Goal: Find specific page/section: Find specific page/section

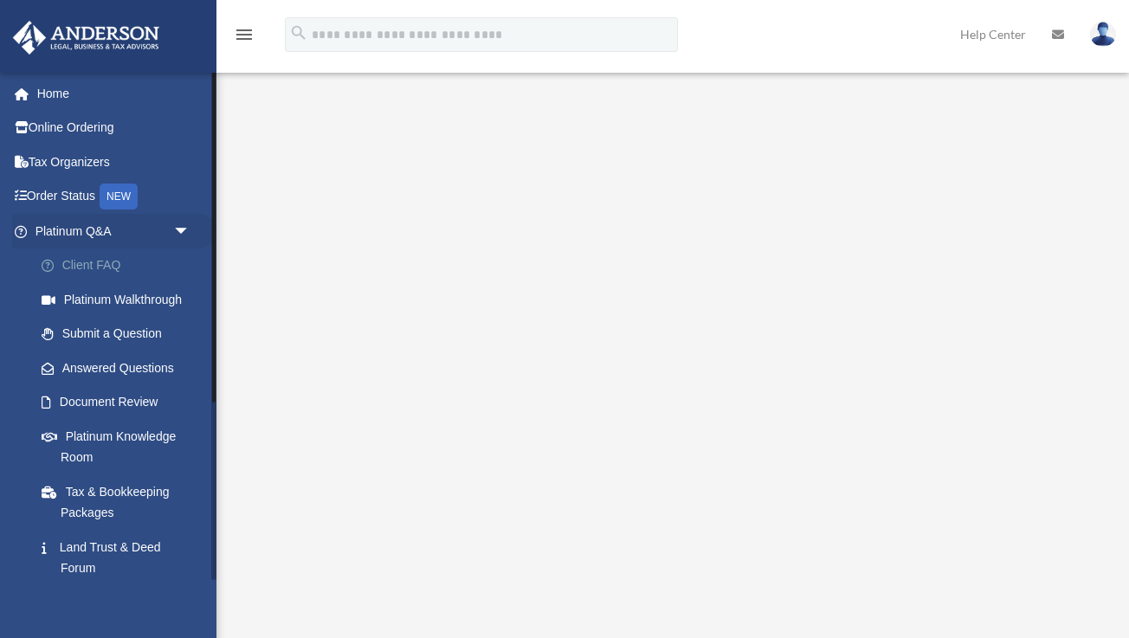
click at [100, 259] on link "Client FAQ" at bounding box center [120, 265] width 192 height 35
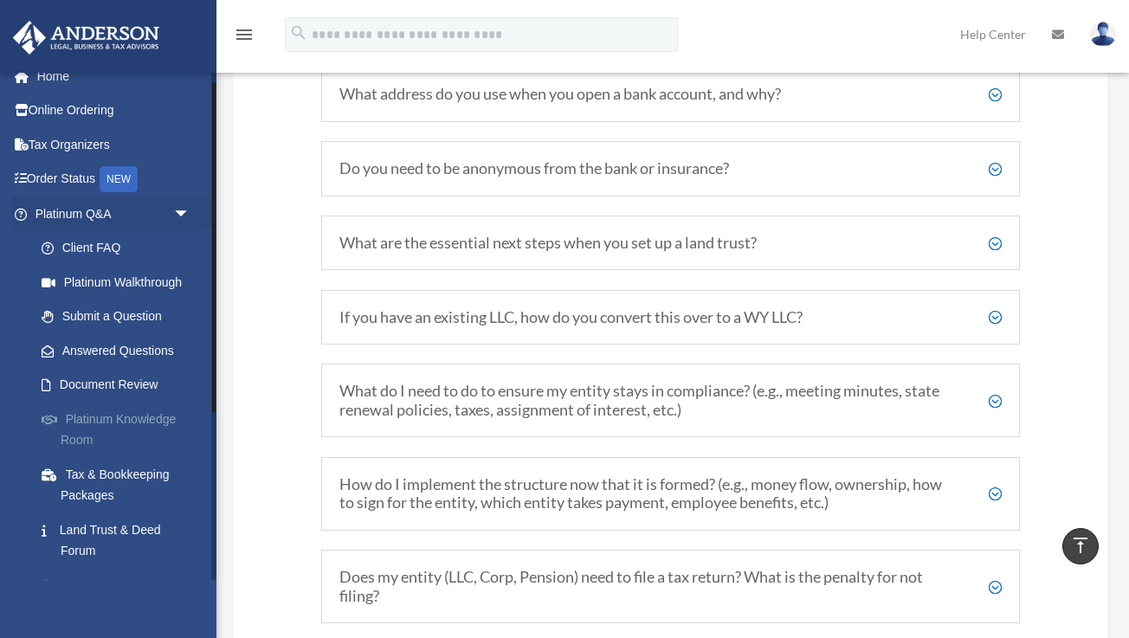
scroll to position [19, 0]
click at [80, 139] on link "Tax Organizers" at bounding box center [114, 143] width 204 height 35
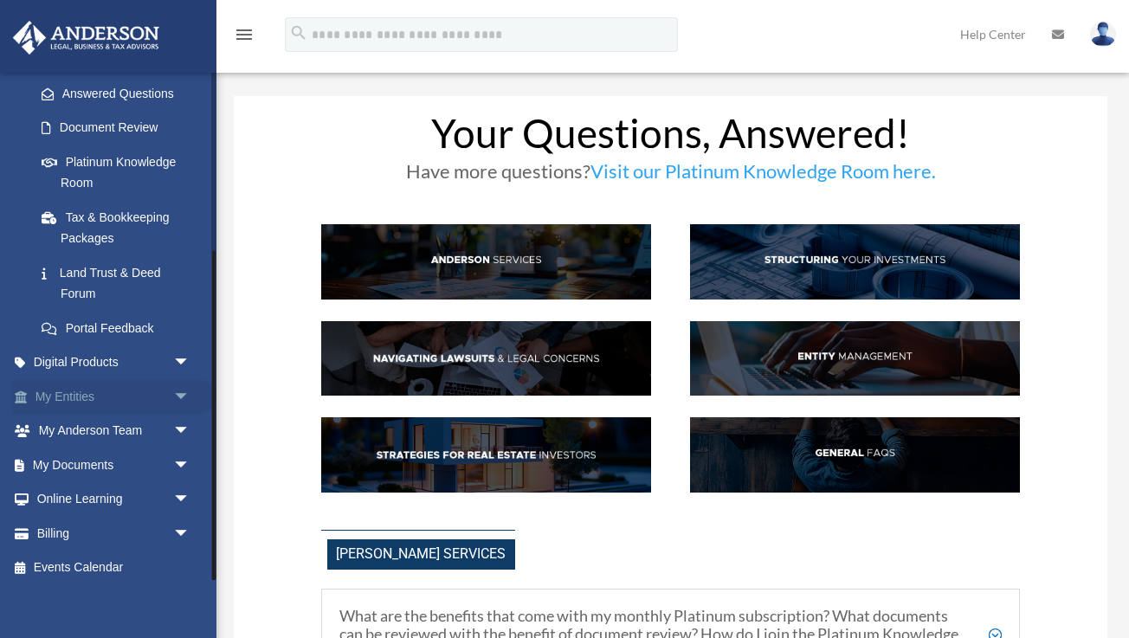
scroll to position [273, 0]
click at [105, 454] on link "My Documents arrow_drop_down" at bounding box center [114, 466] width 204 height 35
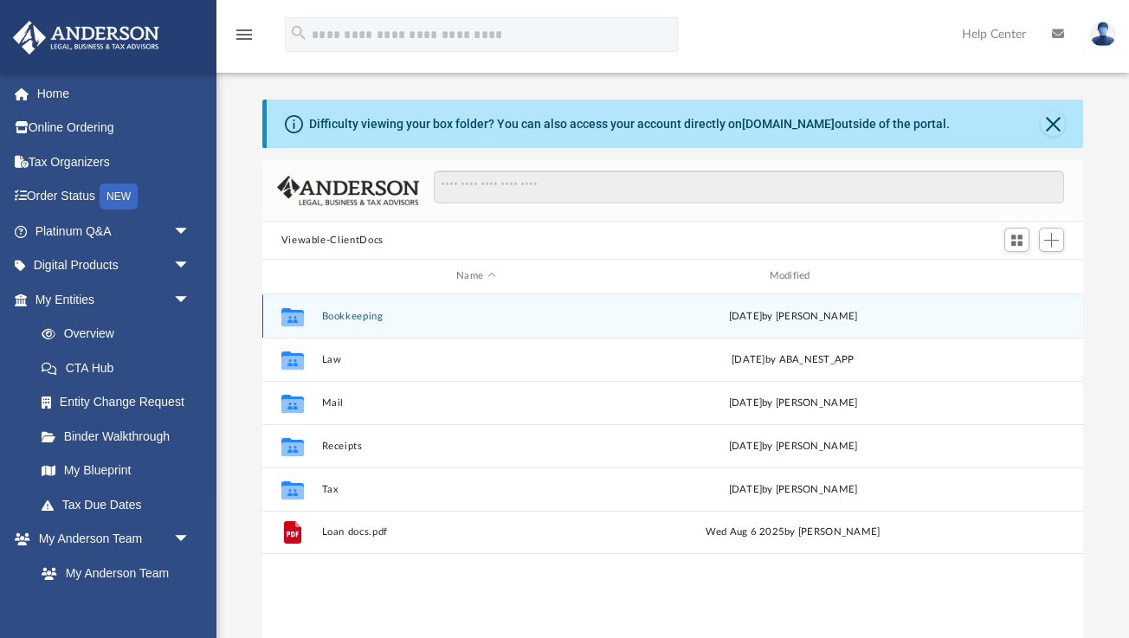
scroll to position [1, 1]
click at [377, 326] on div "Collaborated Folder Bookkeeping [DATE] by [PERSON_NAME]" at bounding box center [672, 315] width 821 height 43
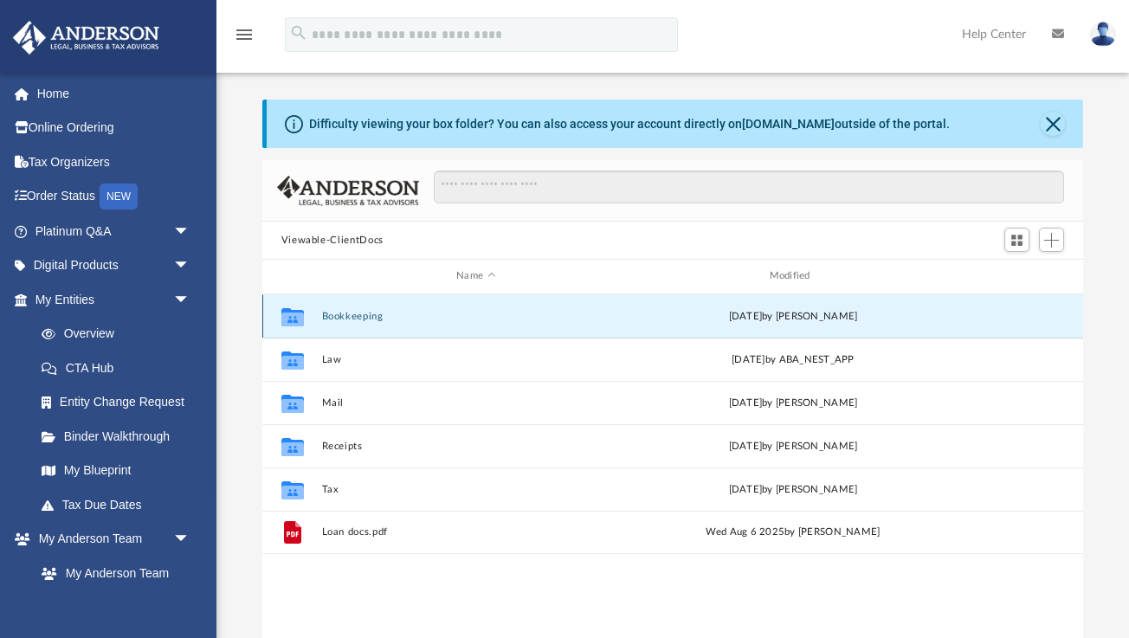
click at [372, 316] on button "Bookkeeping" at bounding box center [475, 316] width 309 height 11
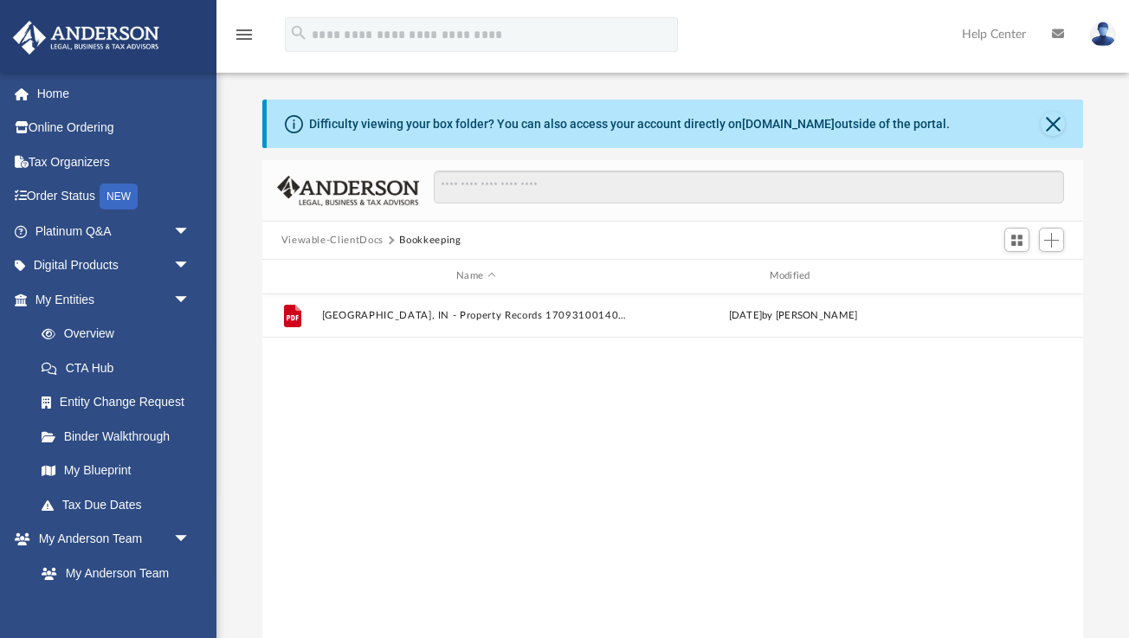
click at [363, 239] on button "Viewable-ClientDocs" at bounding box center [332, 241] width 102 height 16
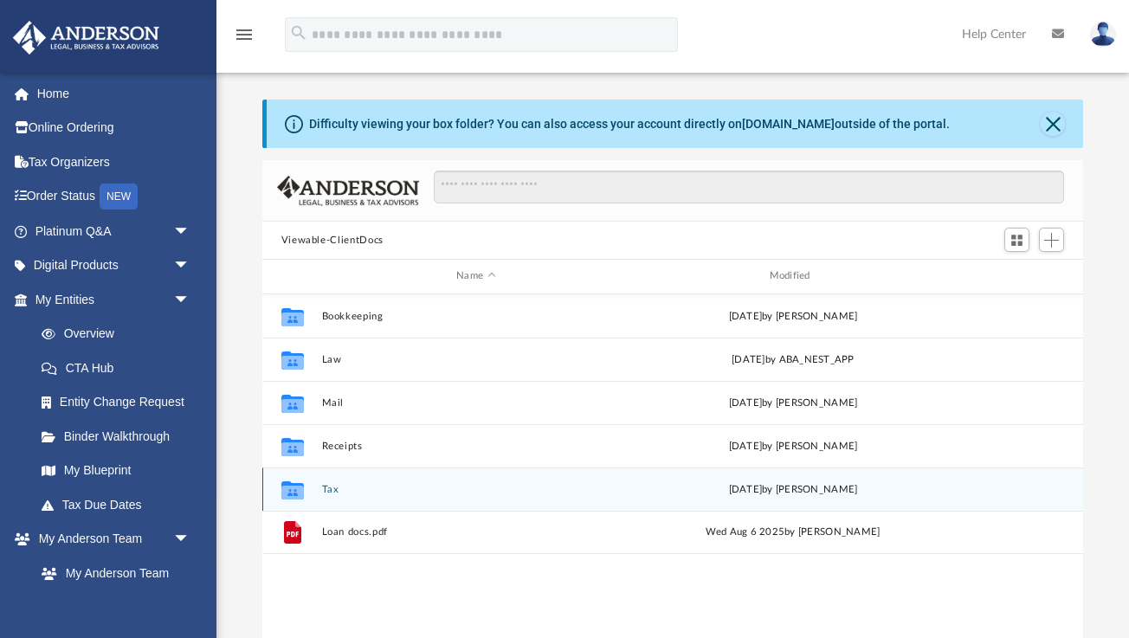
click at [321, 494] on div "Collaborated Folder Tax Thu Jul 24 2025 by Charles Rogler" at bounding box center [672, 488] width 821 height 43
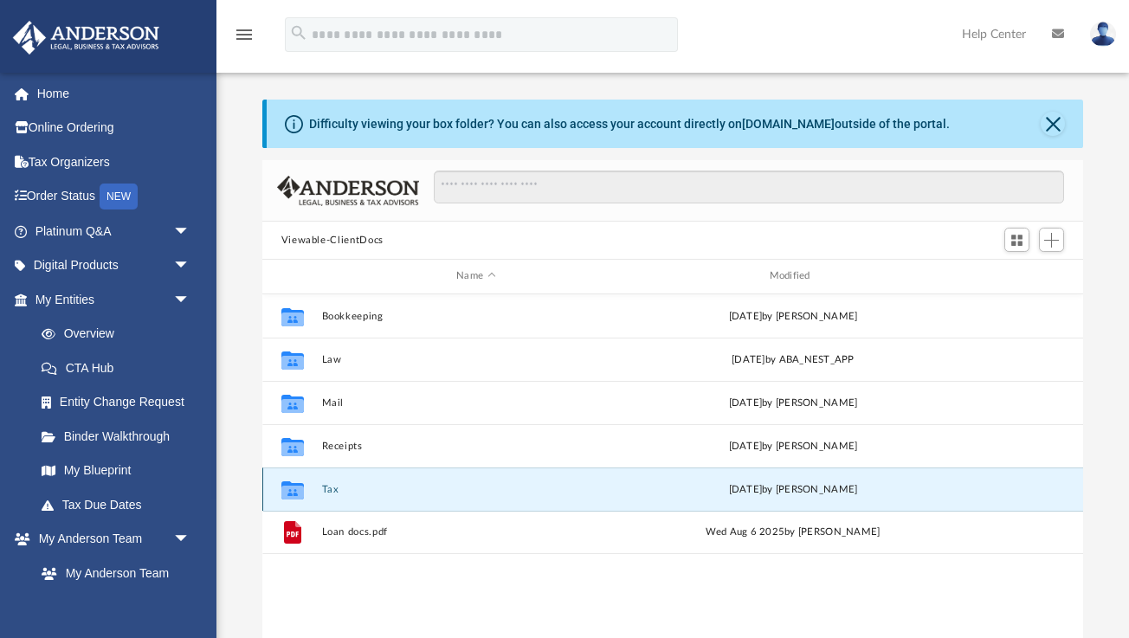
click at [321, 494] on div "Collaborated Folder Tax Thu Jul 24 2025 by Charles Rogler" at bounding box center [672, 488] width 821 height 43
click at [319, 475] on div "Collaborated Folder Tax Thu Jul 24 2025 by Charles Rogler" at bounding box center [672, 488] width 821 height 43
click at [325, 492] on button "Tax" at bounding box center [475, 489] width 309 height 11
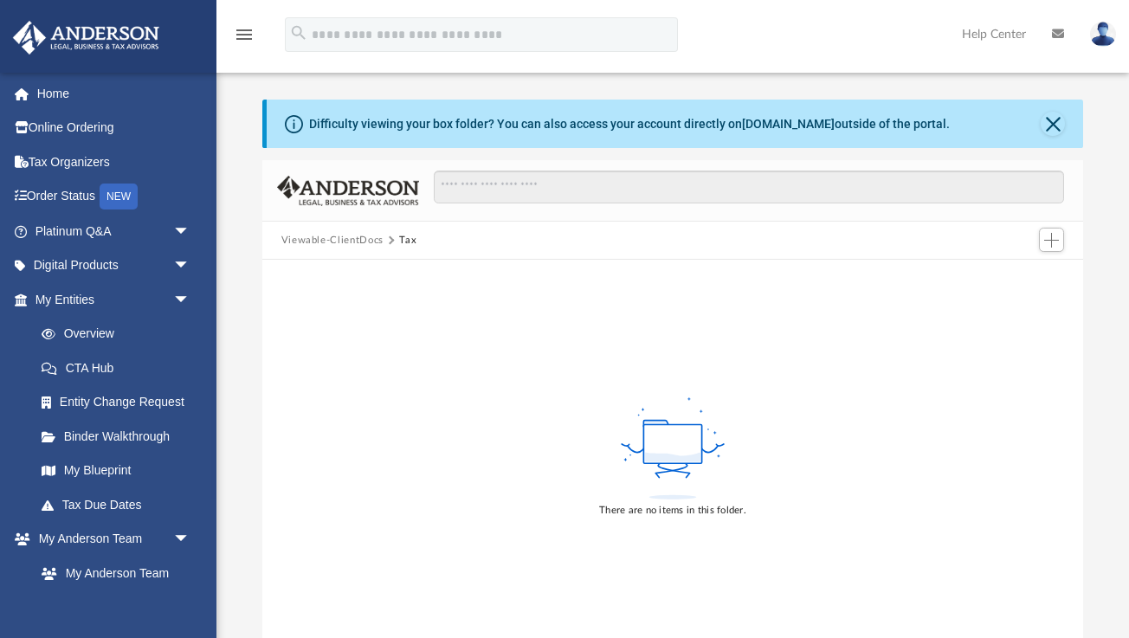
click at [354, 241] on button "Viewable-ClientDocs" at bounding box center [332, 241] width 102 height 16
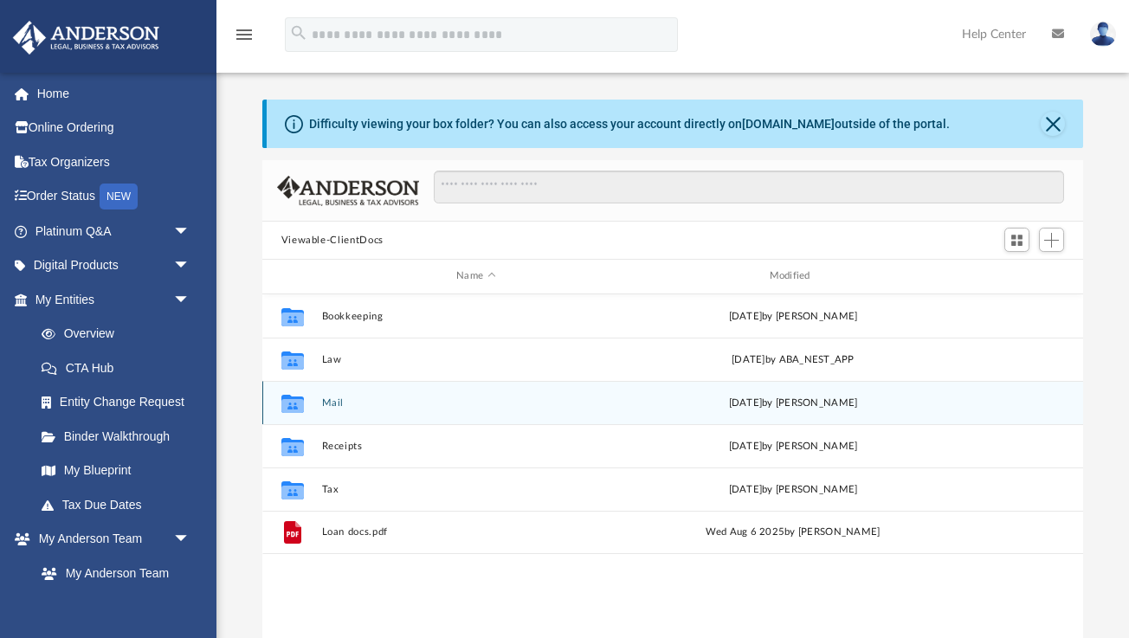
scroll to position [394, 821]
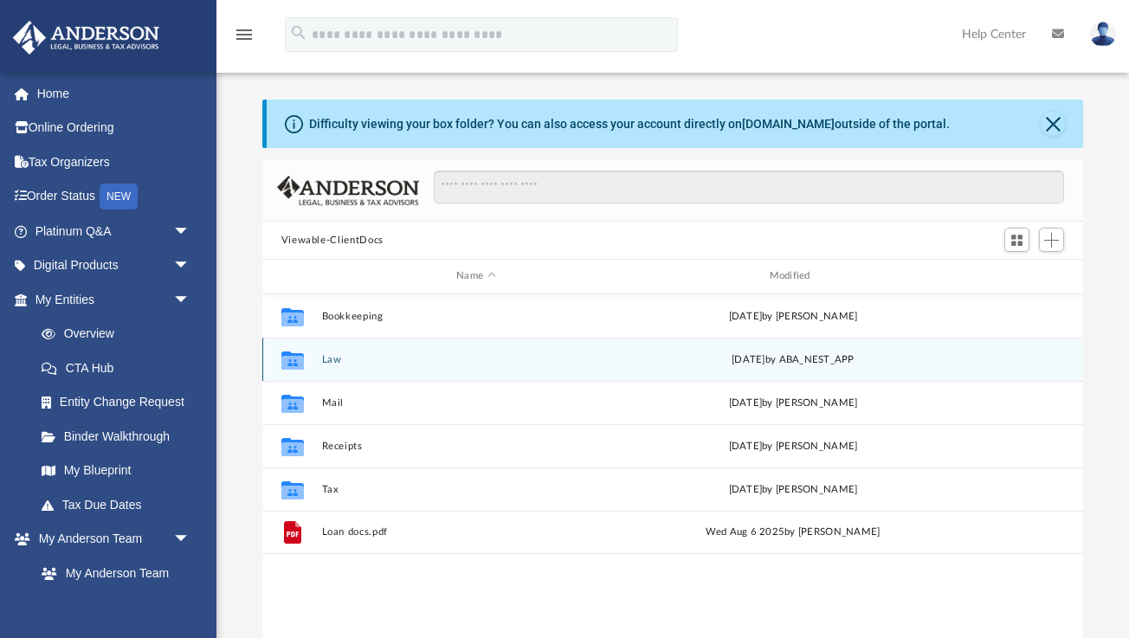
click at [363, 358] on button "Law" at bounding box center [475, 359] width 309 height 11
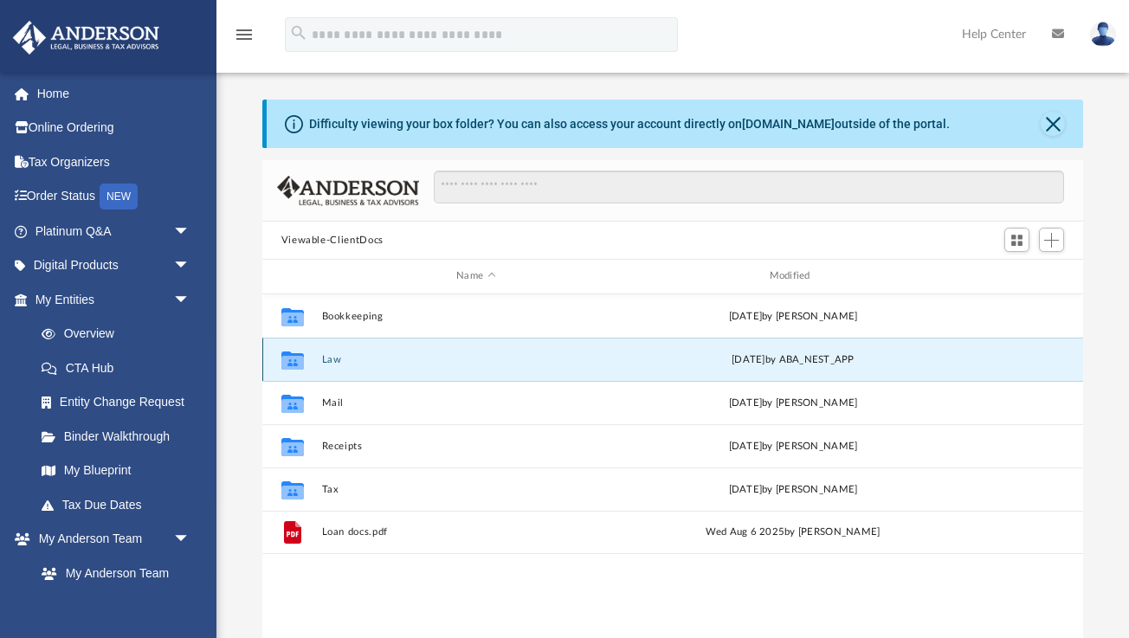
click at [363, 358] on button "Law" at bounding box center [475, 359] width 309 height 11
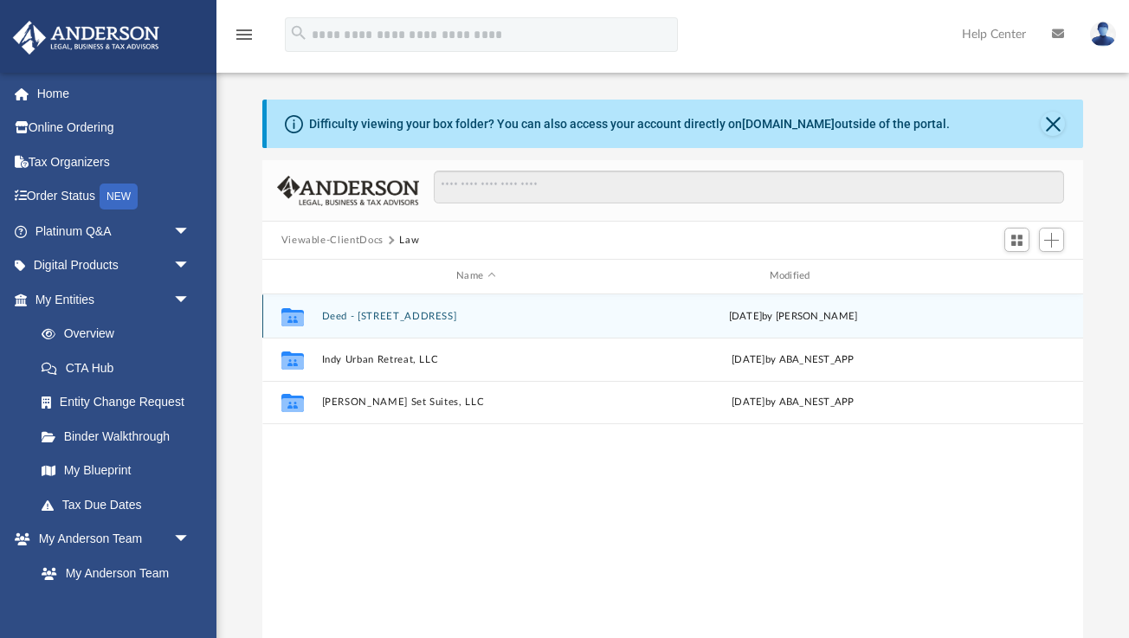
click at [346, 311] on button "Deed - 11925 West Road" at bounding box center [475, 316] width 309 height 11
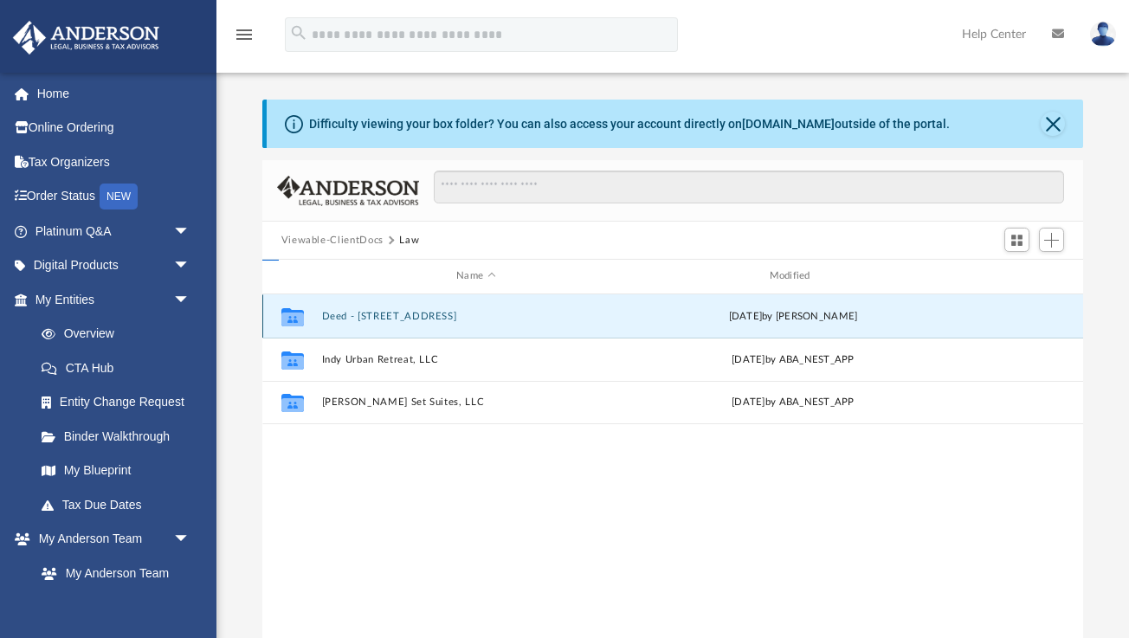
click at [346, 311] on button "Deed - 11925 West Road" at bounding box center [475, 316] width 309 height 11
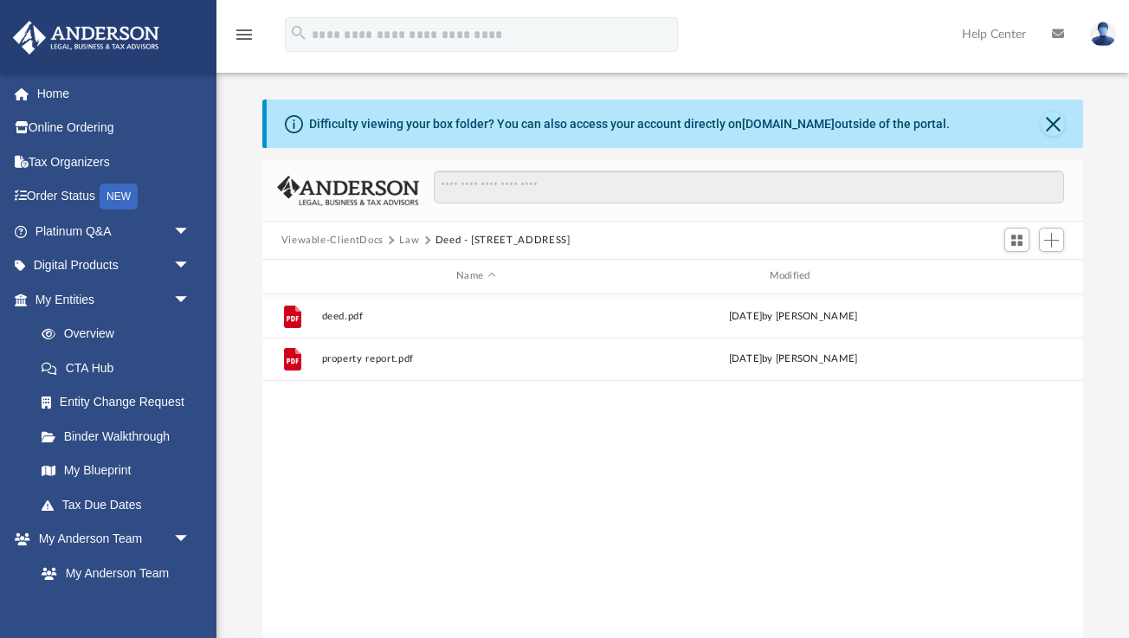
click at [346, 240] on button "Viewable-ClientDocs" at bounding box center [332, 241] width 102 height 16
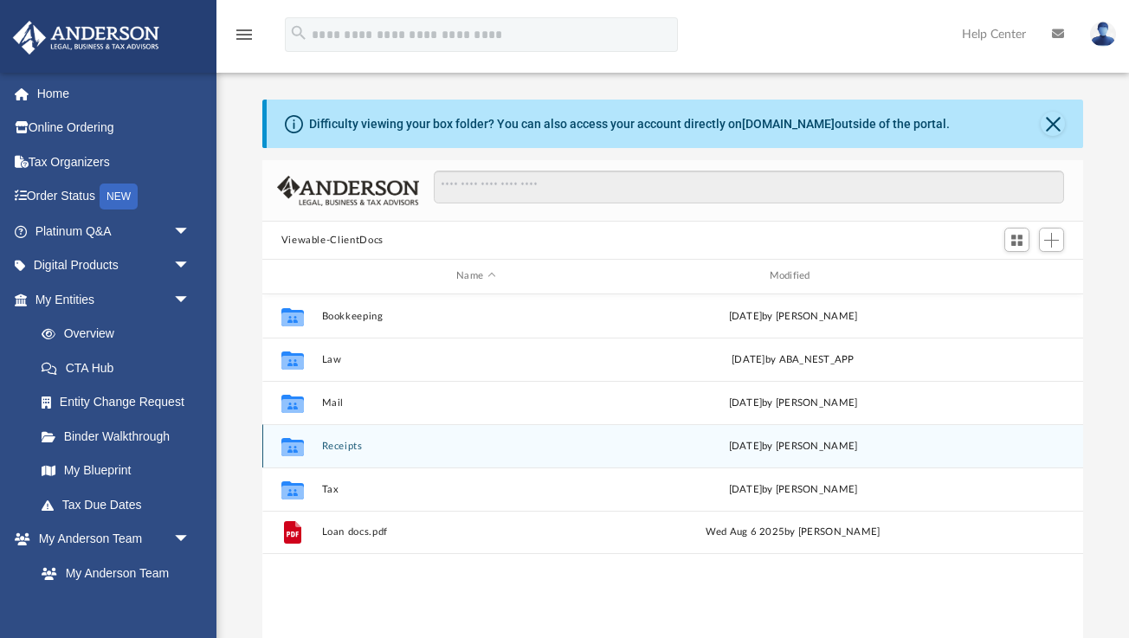
click at [342, 446] on button "Receipts" at bounding box center [475, 446] width 309 height 11
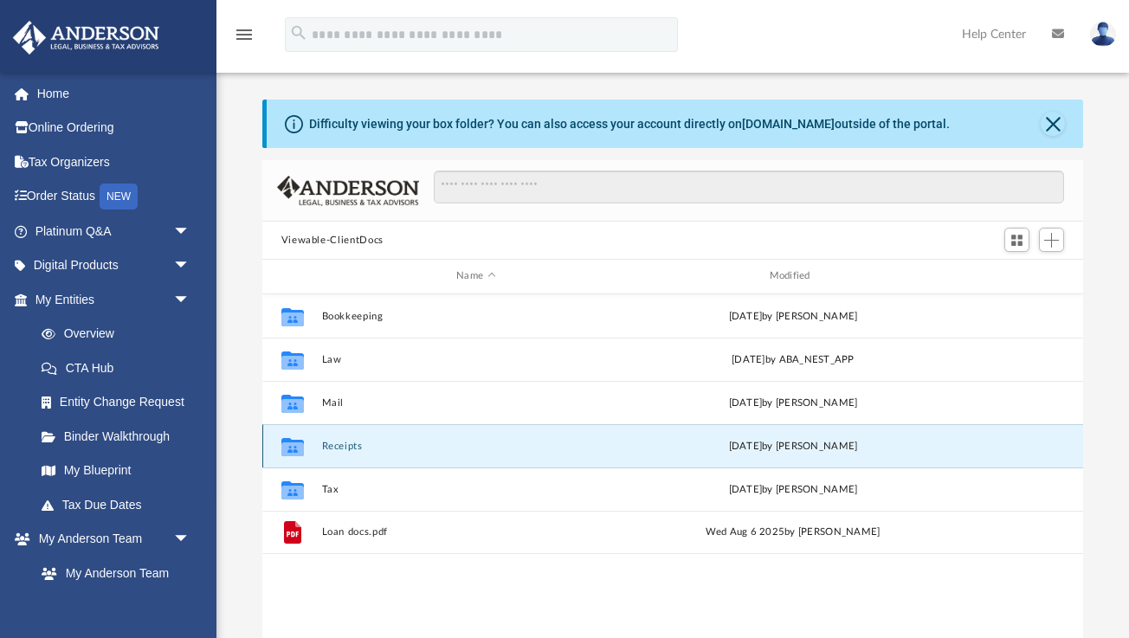
click at [342, 446] on button "Receipts" at bounding box center [475, 446] width 309 height 11
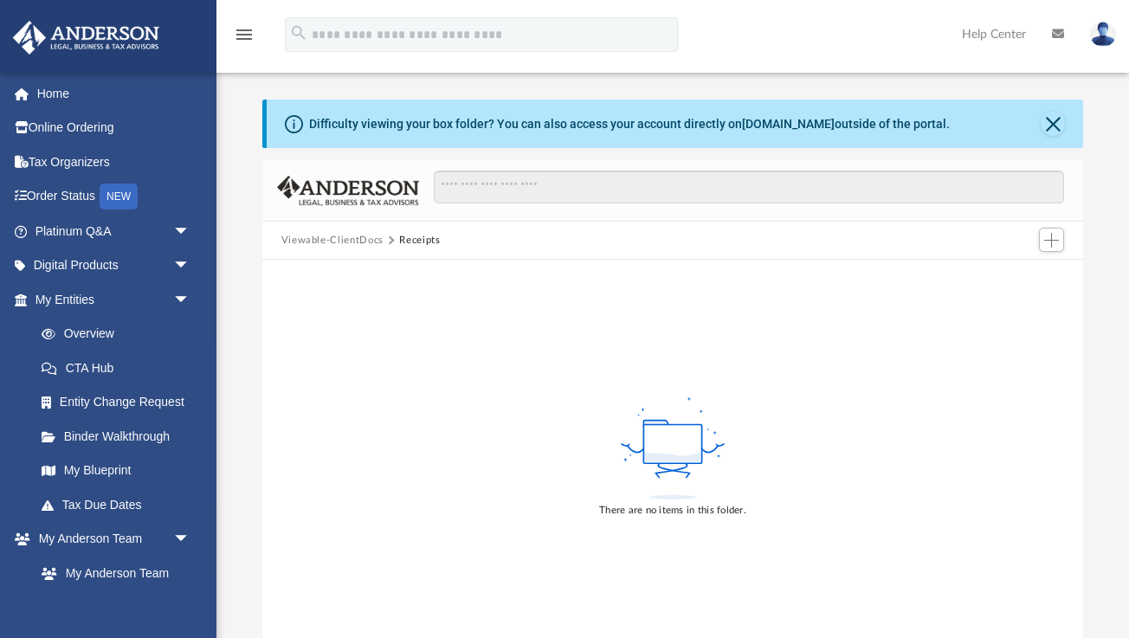
click at [325, 230] on div "Viewable-ClientDocs Receipts" at bounding box center [672, 241] width 821 height 38
click at [325, 244] on button "Viewable-ClientDocs" at bounding box center [332, 241] width 102 height 16
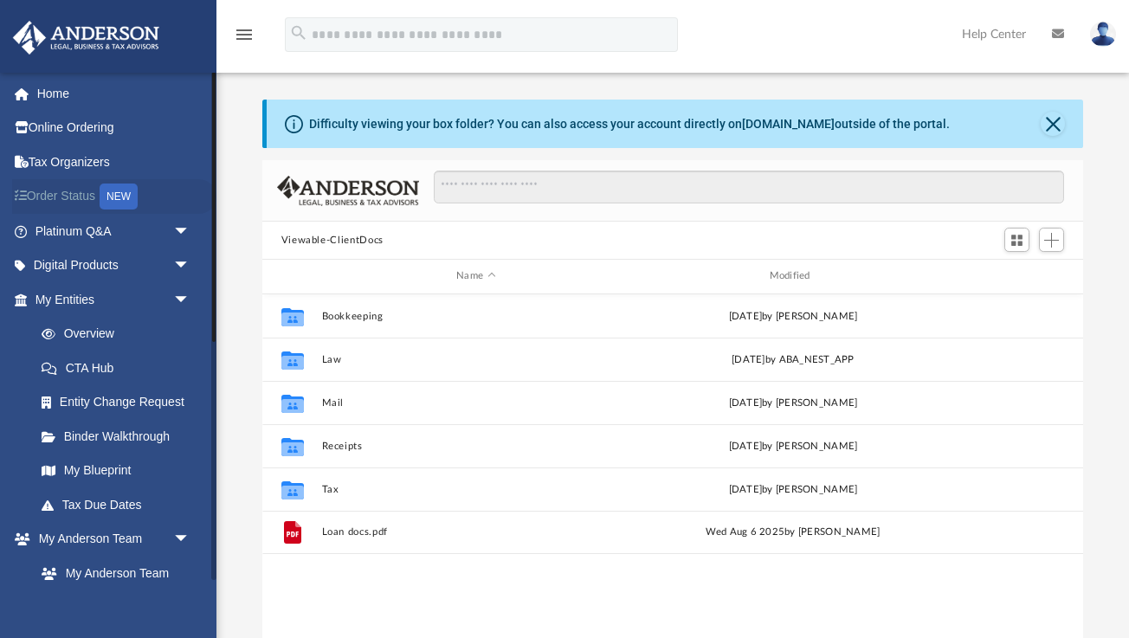
click at [77, 193] on link "Order Status NEW" at bounding box center [114, 196] width 204 height 35
